Goal: Task Accomplishment & Management: Use online tool/utility

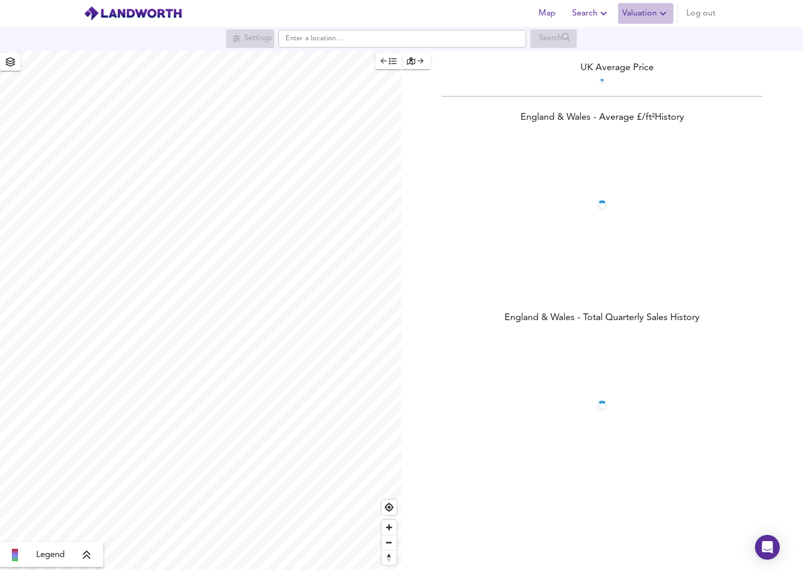
click at [644, 12] on span "Valuation" at bounding box center [645, 13] width 47 height 14
click at [634, 32] on li "New Valuation Report" at bounding box center [645, 37] width 123 height 19
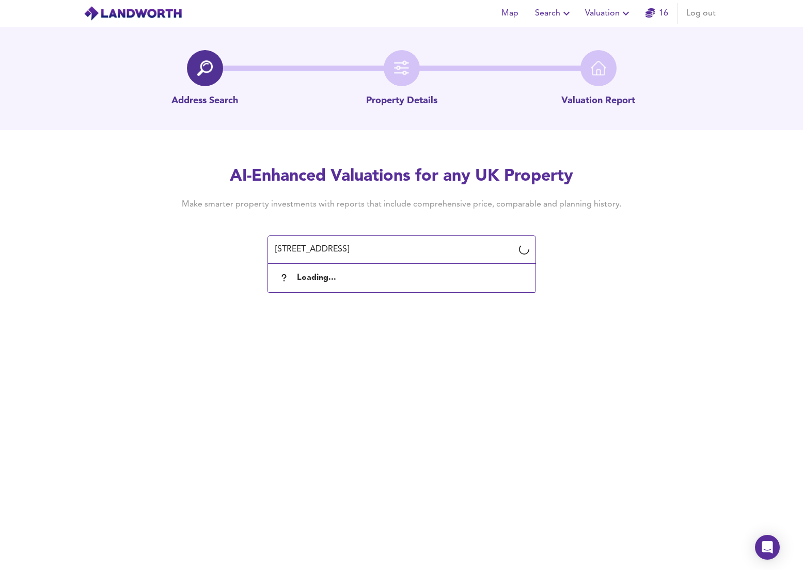
drag, startPoint x: 400, startPoint y: 250, endPoint x: 182, endPoint y: 170, distance: 232.6
click at [182, 170] on div "AI-Enhanced Valuations for any UK Property Make smarter property investments wi…" at bounding box center [402, 214] width 496 height 98
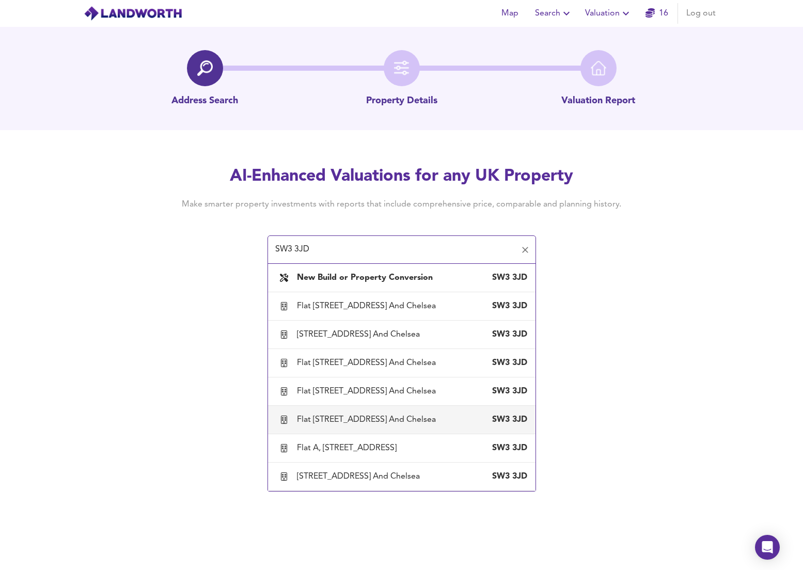
click at [344, 426] on div "Flat [STREET_ADDRESS] And Chelsea" at bounding box center [368, 419] width 143 height 11
type input "Flat [STREET_ADDRESS] And Chelsea"
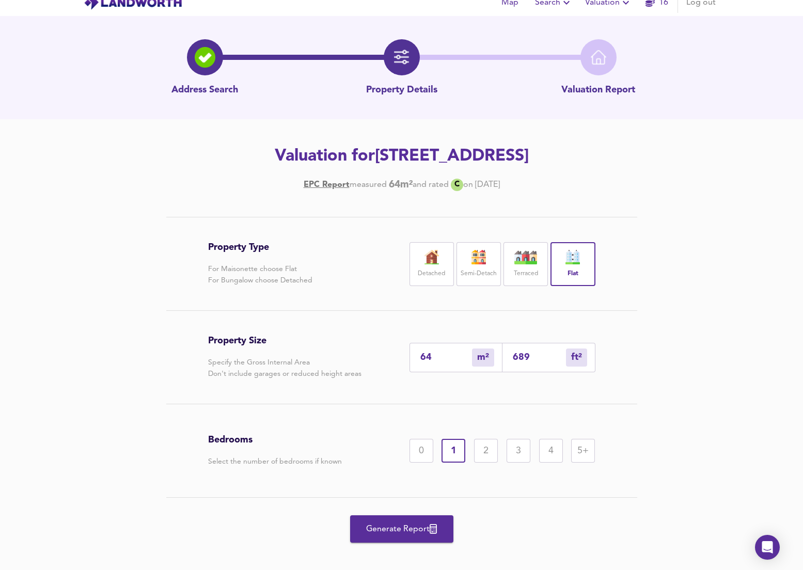
scroll to position [15, 0]
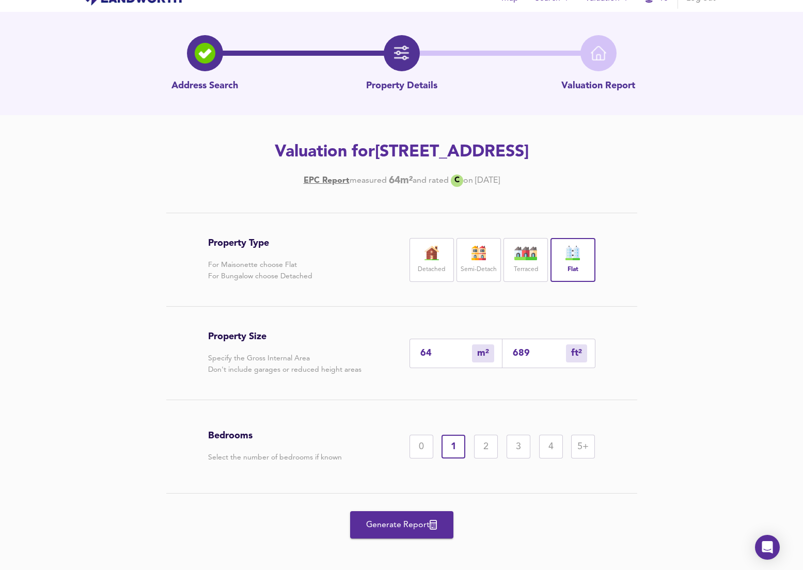
click at [458, 368] on div "64 m² sqm" at bounding box center [456, 353] width 93 height 29
type input "6"
type input "65"
type input "4"
type input "43"
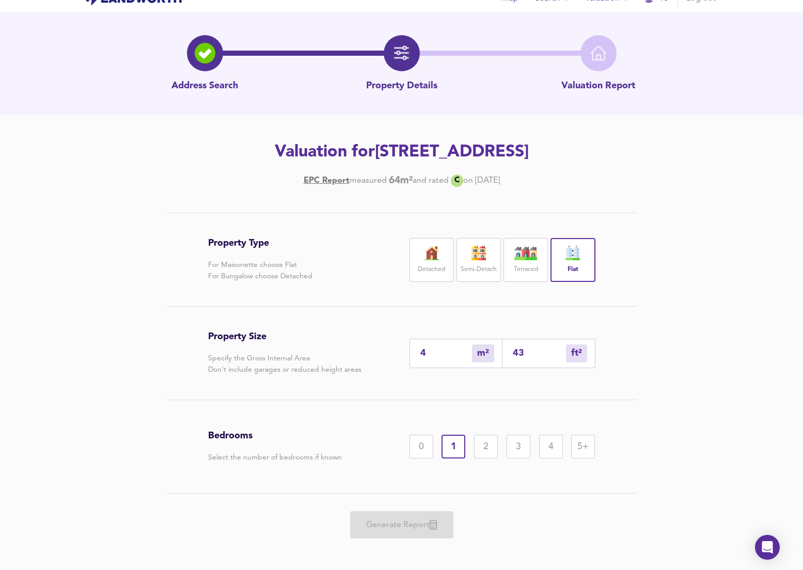
type input "42"
type input "452"
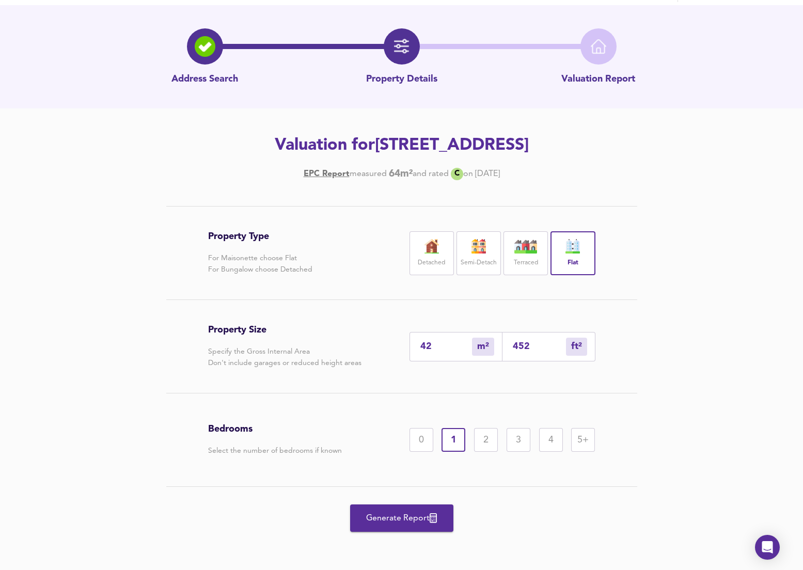
type input "42"
click at [484, 446] on div "2" at bounding box center [486, 440] width 24 height 24
click at [414, 523] on span "Generate Report" at bounding box center [401, 518] width 83 height 14
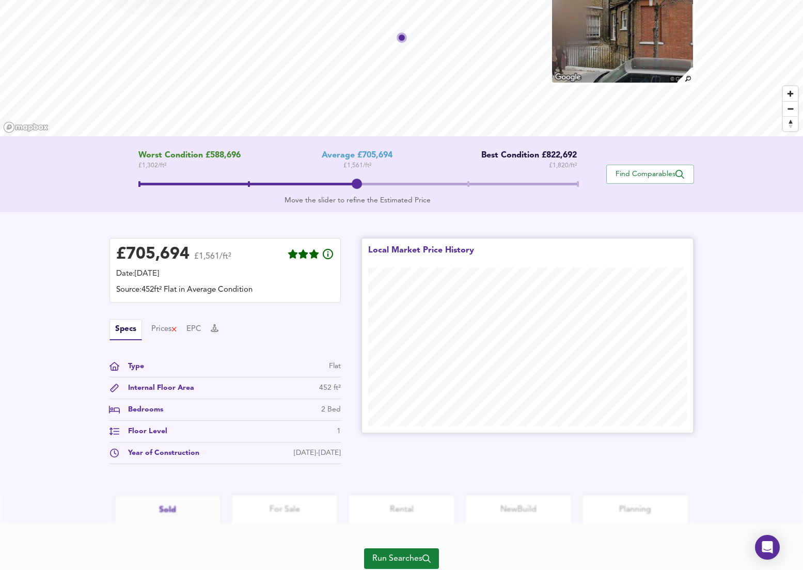
scroll to position [114, 0]
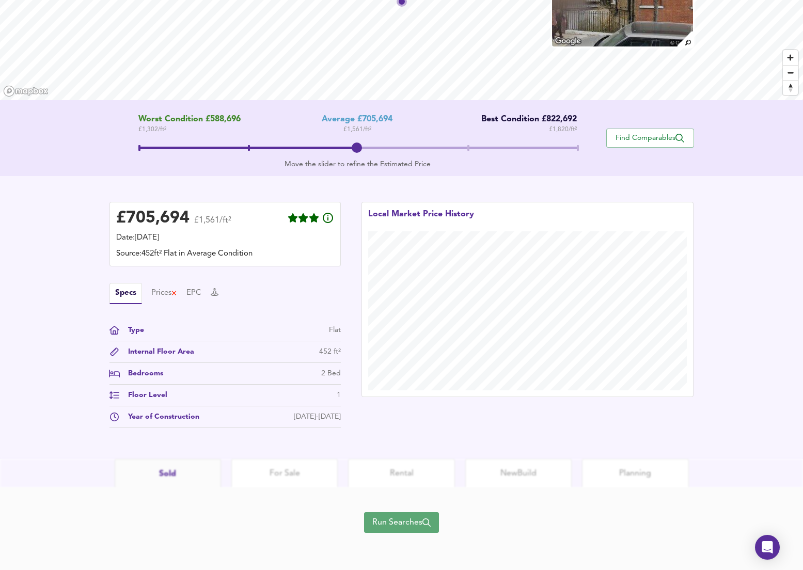
click at [401, 523] on span "Run Searches" at bounding box center [401, 522] width 58 height 14
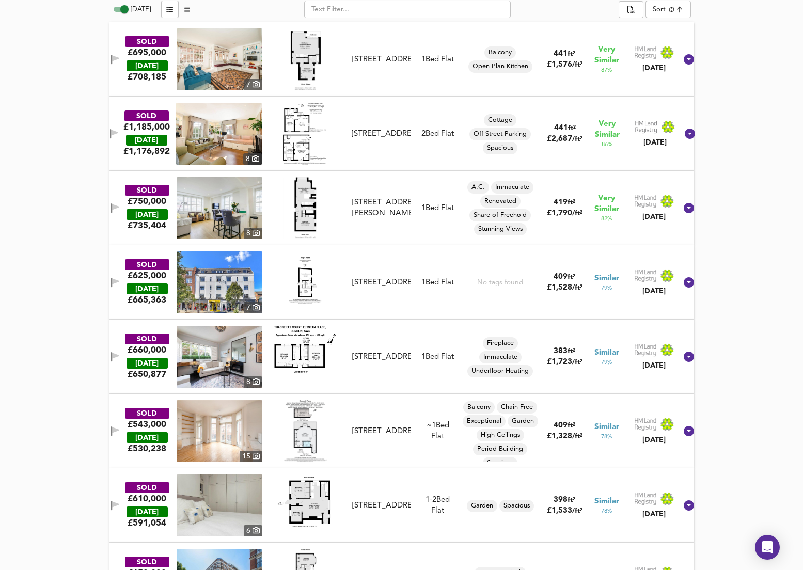
scroll to position [22, 0]
click at [248, 440] on img at bounding box center [220, 431] width 86 height 62
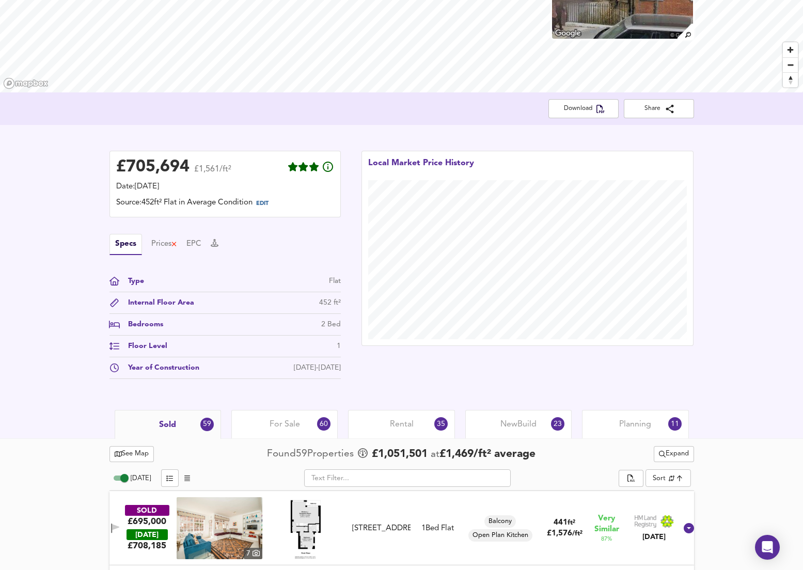
scroll to position [0, 0]
